Goal: Task Accomplishment & Management: Complete application form

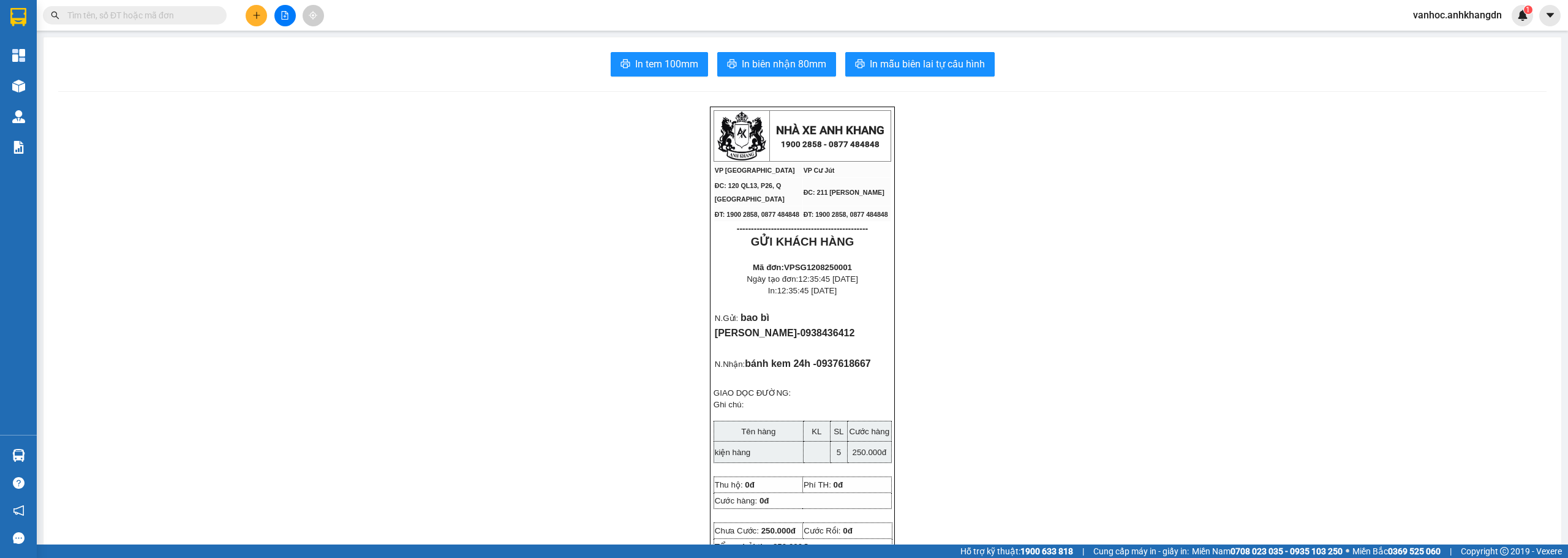
click at [256, 18] on icon "plus" at bounding box center [257, 16] width 9 height 9
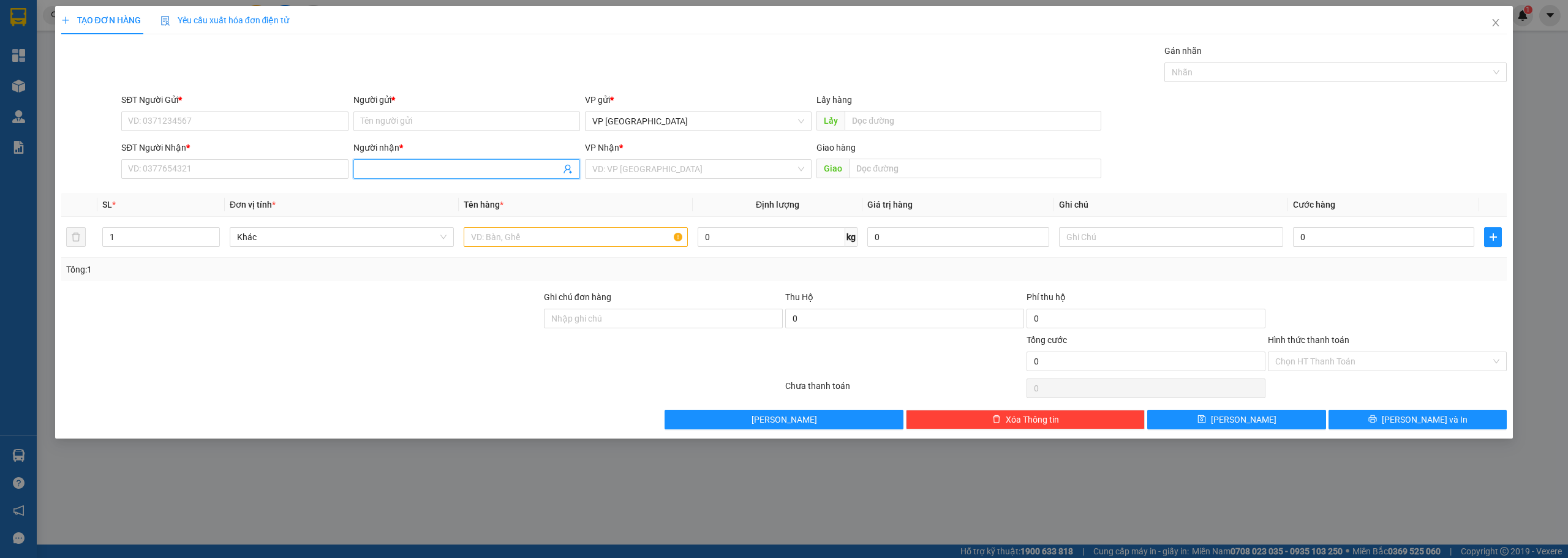
click at [462, 174] on input "Người nhận *" at bounding box center [461, 169] width 199 height 13
paste input "ấ"
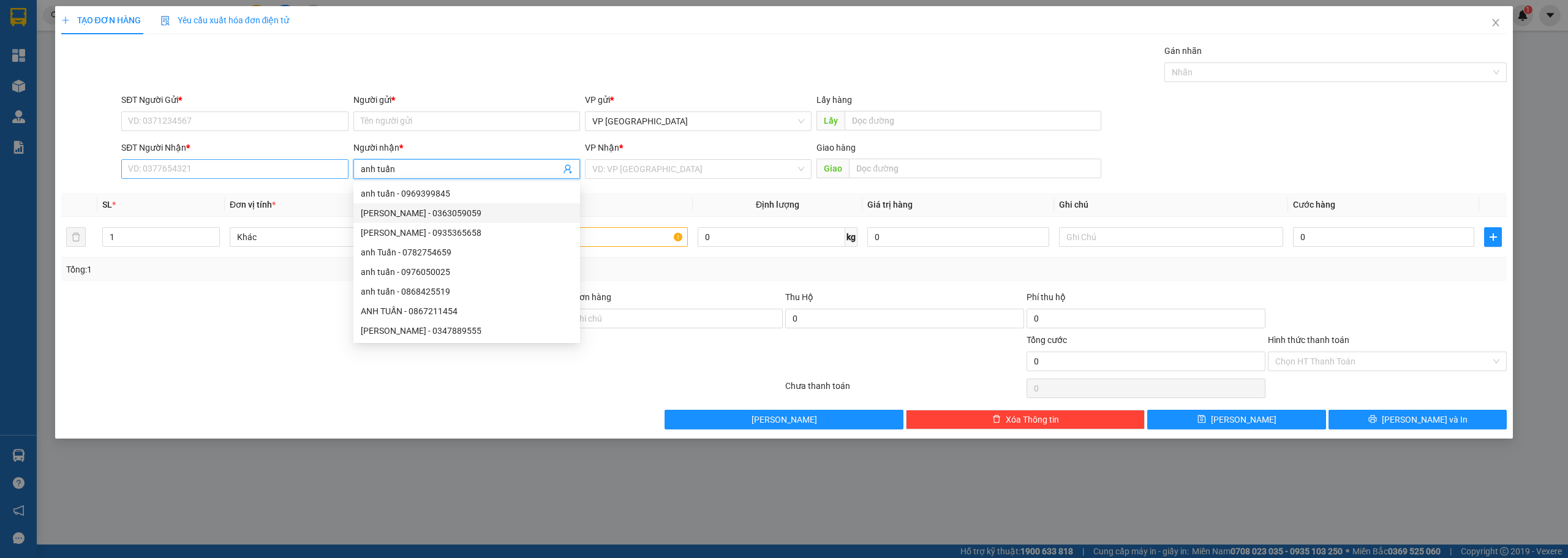
type input "anh tuấn"
click at [227, 164] on input "SĐT Người Nhận *" at bounding box center [234, 169] width 227 height 20
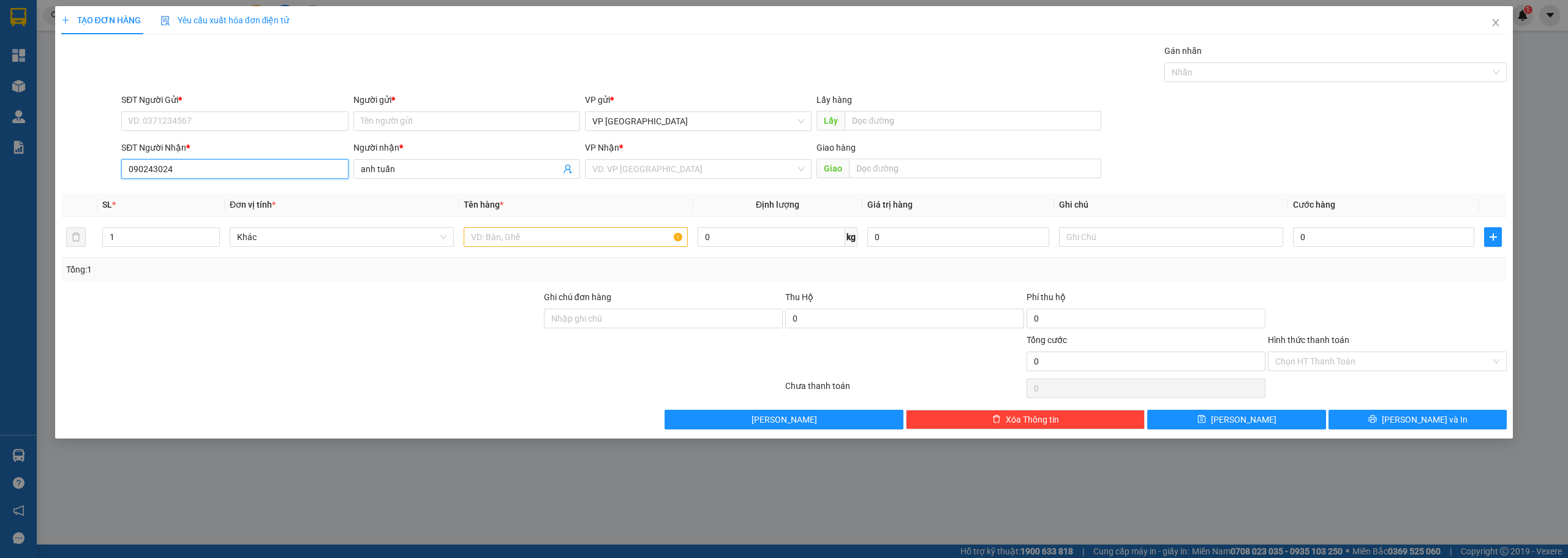
type input "0902430245"
click at [179, 196] on div "0902430245 - [PERSON_NAME]" at bounding box center [234, 193] width 212 height 13
type input "[PERSON_NAME]"
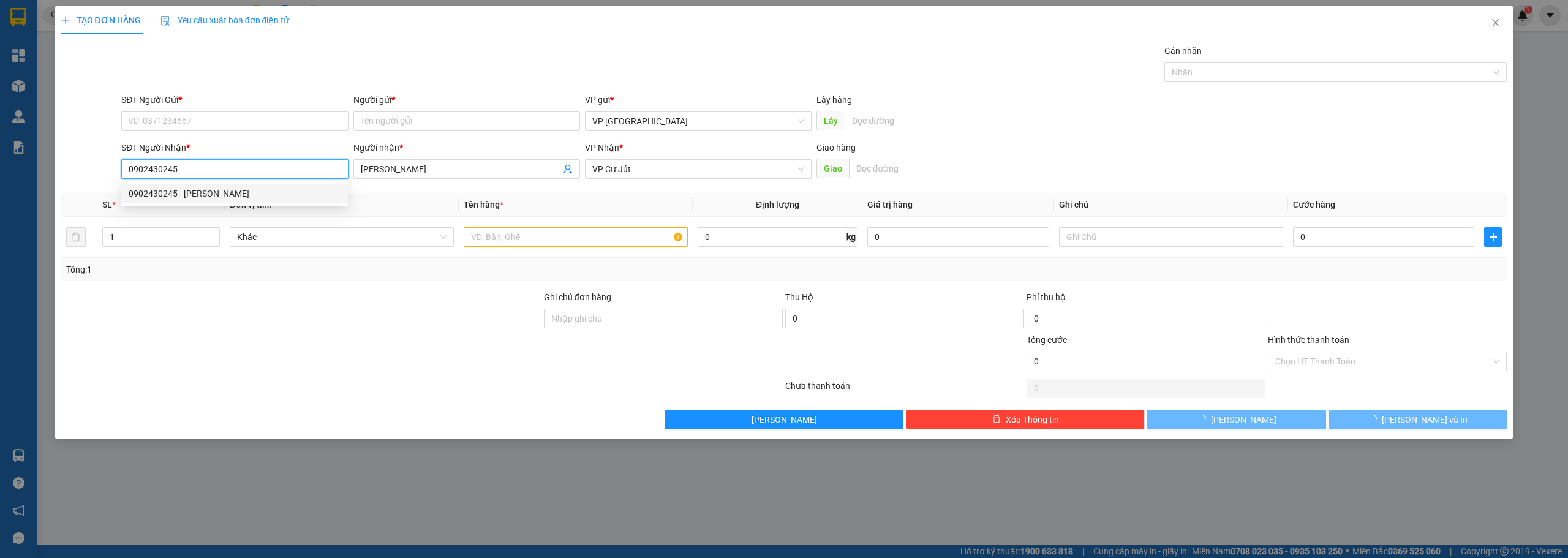
type input "30.000"
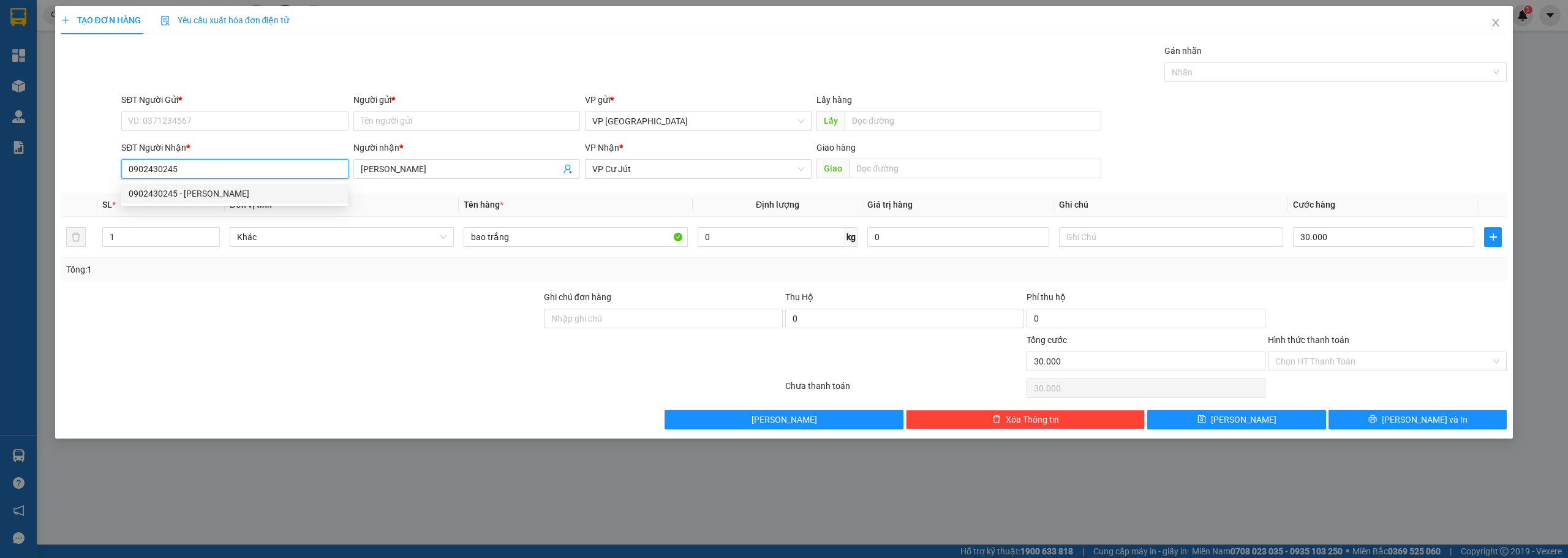
drag, startPoint x: 165, startPoint y: 170, endPoint x: 109, endPoint y: 172, distance: 56.0
click at [109, 172] on div "SĐT Người Nhận * 0902430245 Người nhận * quang tường VP Nhận * VP Cư Jút Giao h…" at bounding box center [784, 162] width 1449 height 43
type input "0902430245"
click at [183, 117] on input "SĐT Người Gửi *" at bounding box center [234, 121] width 227 height 20
paste input "0902430245"
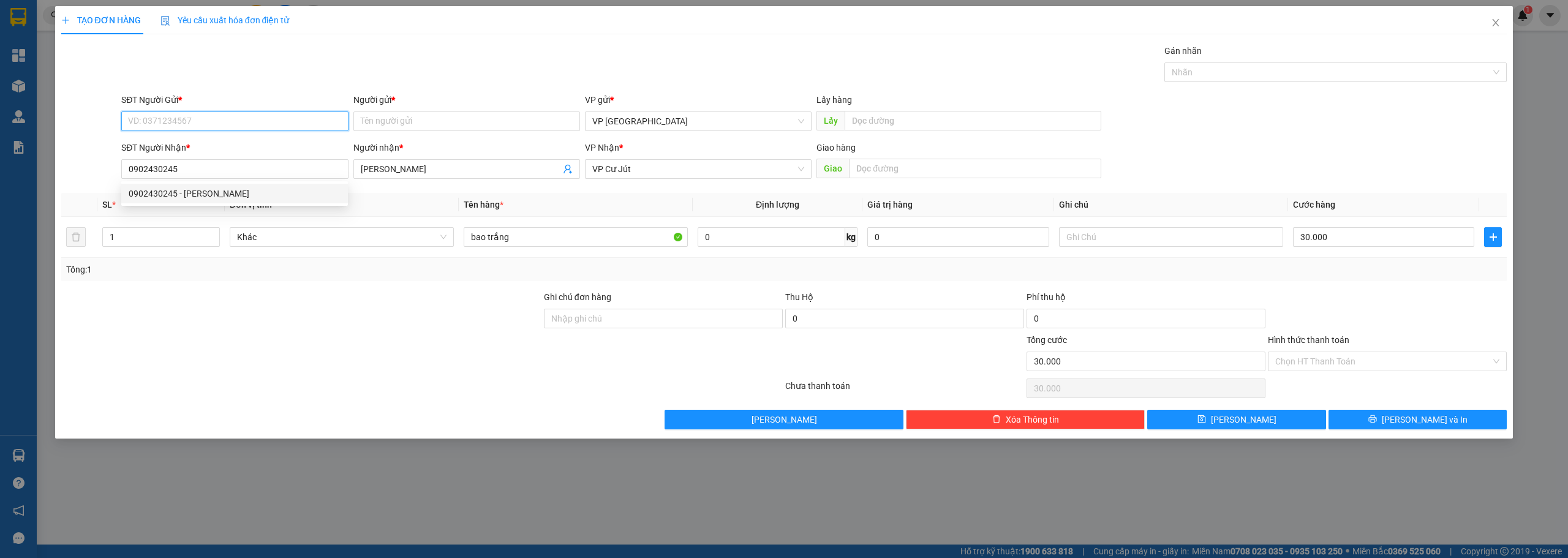
type input "0902430245"
click at [217, 150] on div "0902430245 - [PERSON_NAME]" at bounding box center [234, 145] width 212 height 13
type input "[PERSON_NAME]"
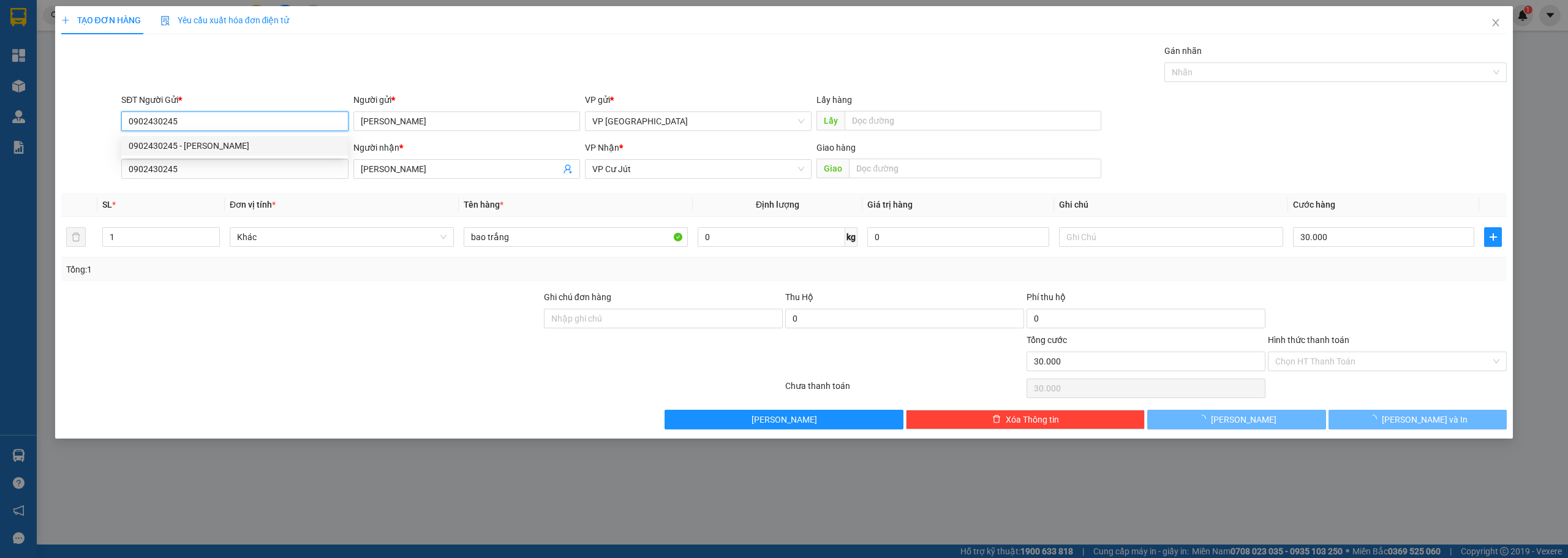
type input "100.000"
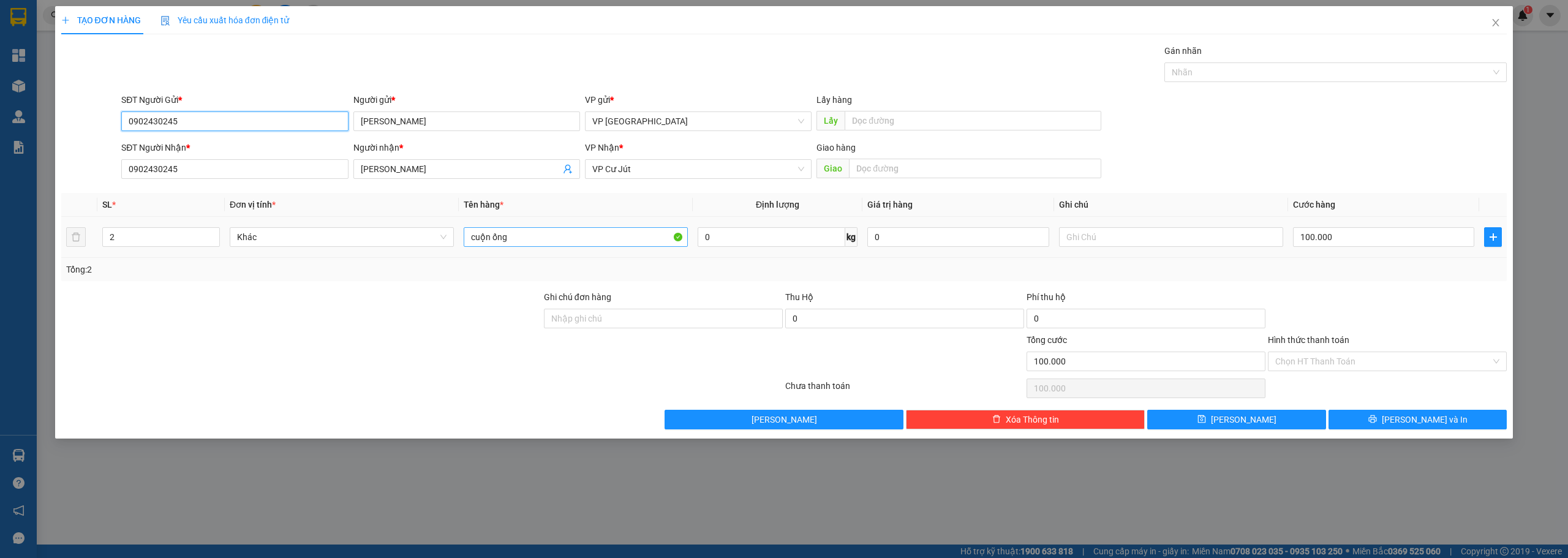
type input "0902430245"
drag, startPoint x: 526, startPoint y: 238, endPoint x: 462, endPoint y: 242, distance: 64.1
click at [462, 242] on td "cuộn ống" at bounding box center [575, 238] width 234 height 41
paste input "á"
paste input "ă"
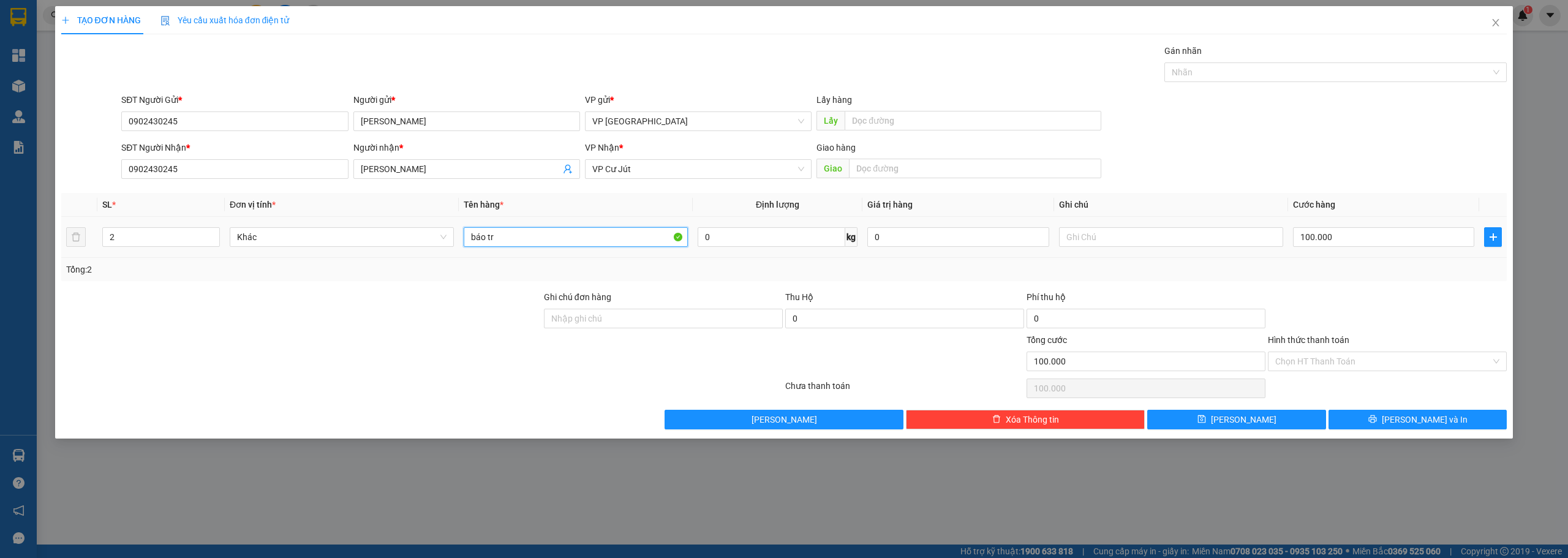
paste input "ắn"
type input "báo trắng"
click at [142, 235] on input "2" at bounding box center [161, 237] width 117 height 18
type input "1"
click at [1354, 235] on input "100.000" at bounding box center [1384, 237] width 182 height 20
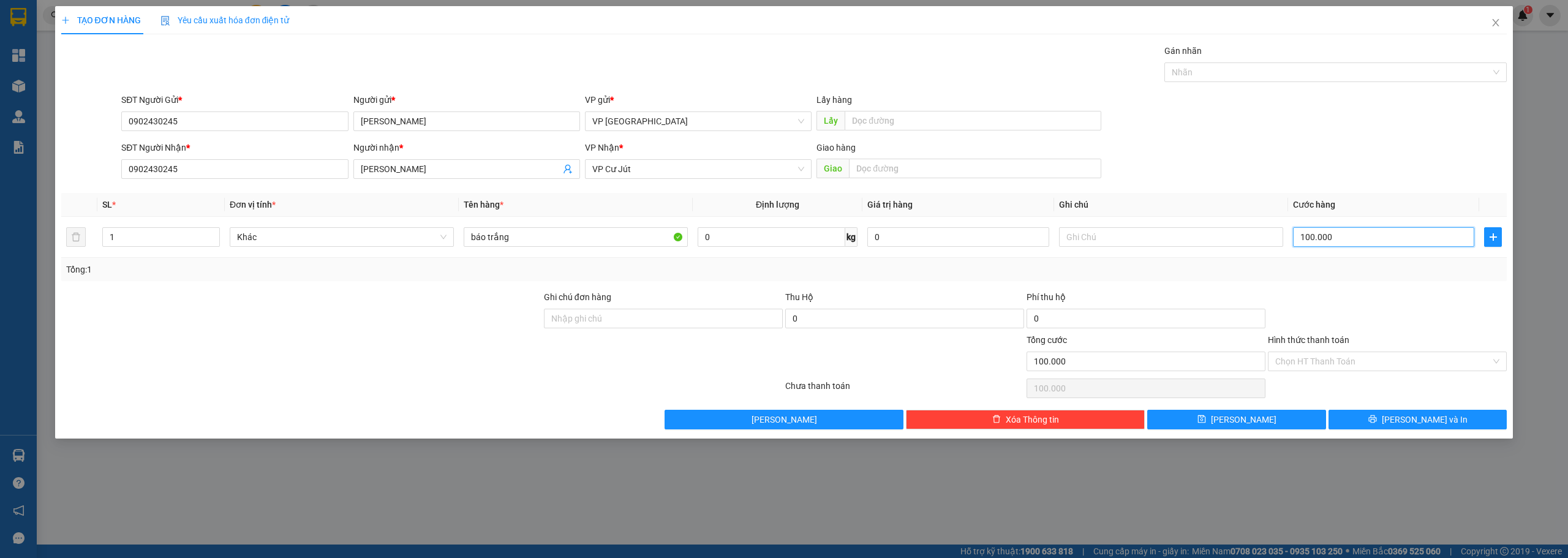
type input "3"
type input "30"
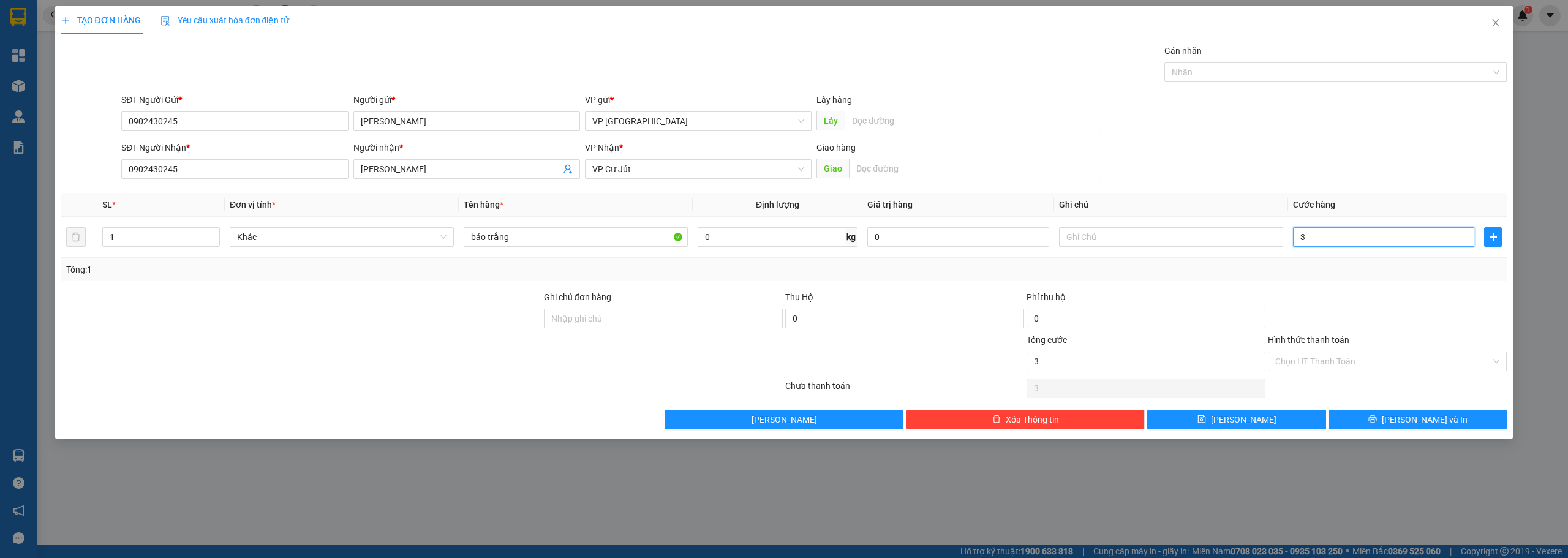
type input "30"
type input "300"
type input "3.000"
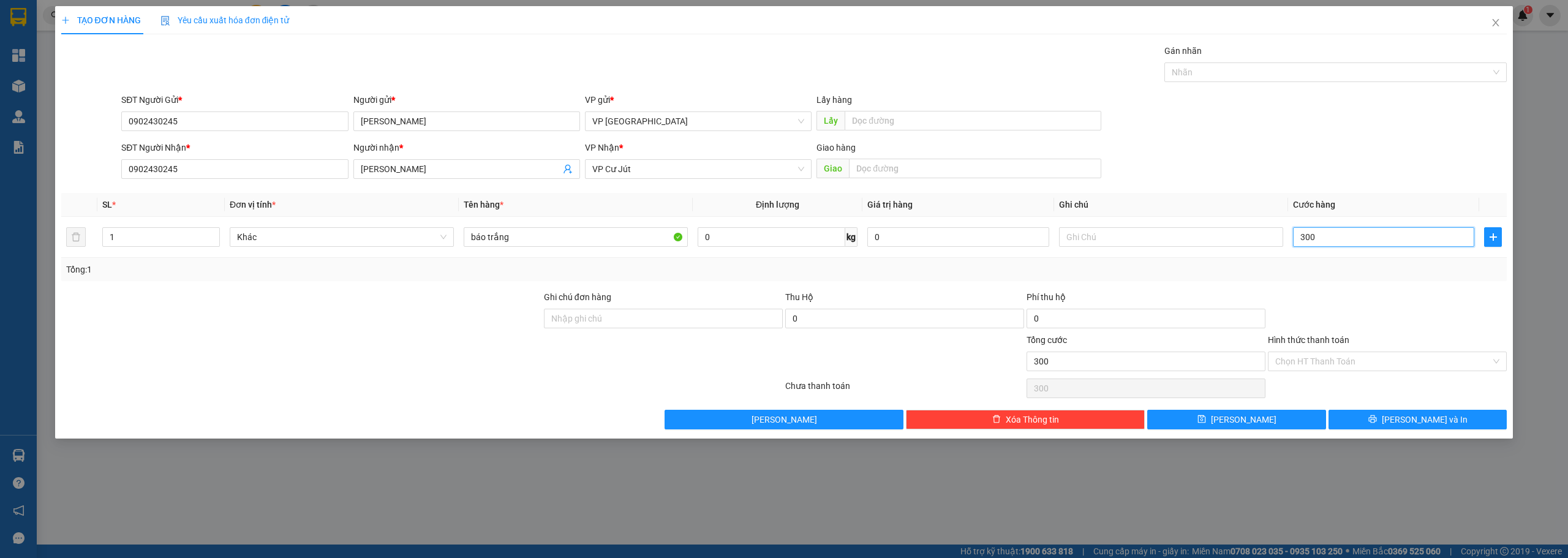
type input "3.000"
type input "30.000"
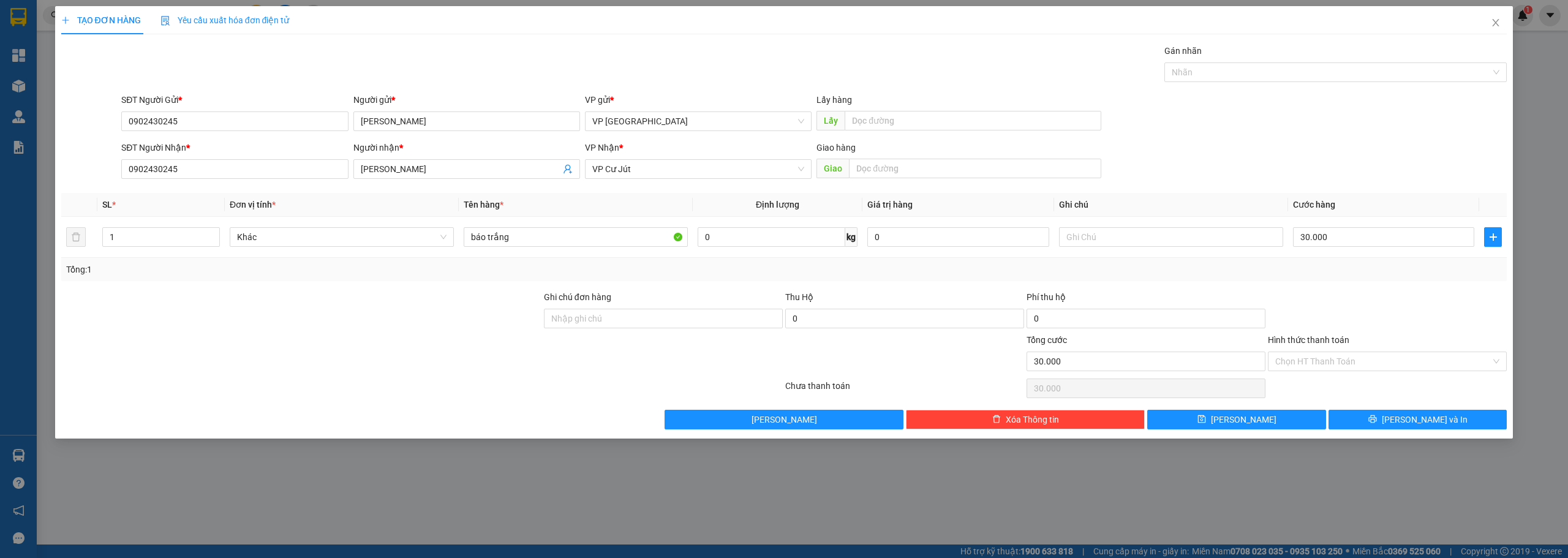
click at [1404, 429] on div "TẠO ĐƠN HÀNG Yêu cầu xuất hóa đơn điện tử Transit Pickup Surcharge Ids Transit …" at bounding box center [784, 222] width 1459 height 433
click at [1403, 427] on button "[PERSON_NAME] và In" at bounding box center [1418, 419] width 179 height 20
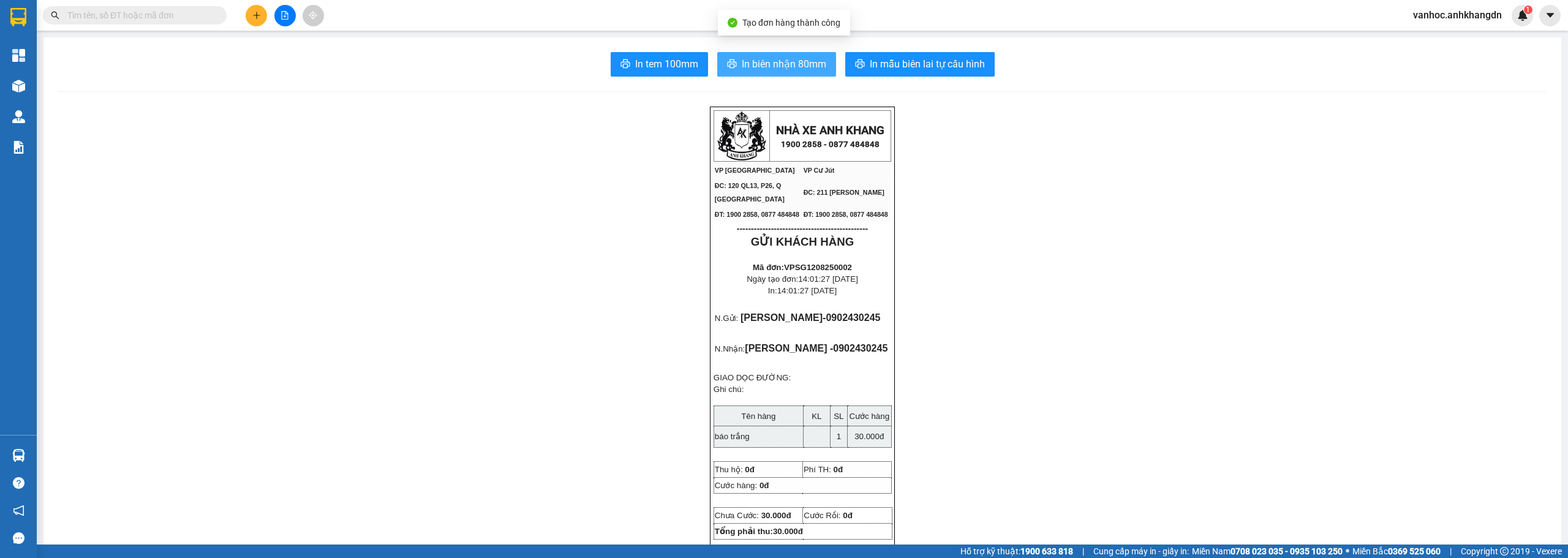
click at [751, 70] on span "In biên nhận 80mm" at bounding box center [784, 63] width 84 height 16
